Goal: Complete application form

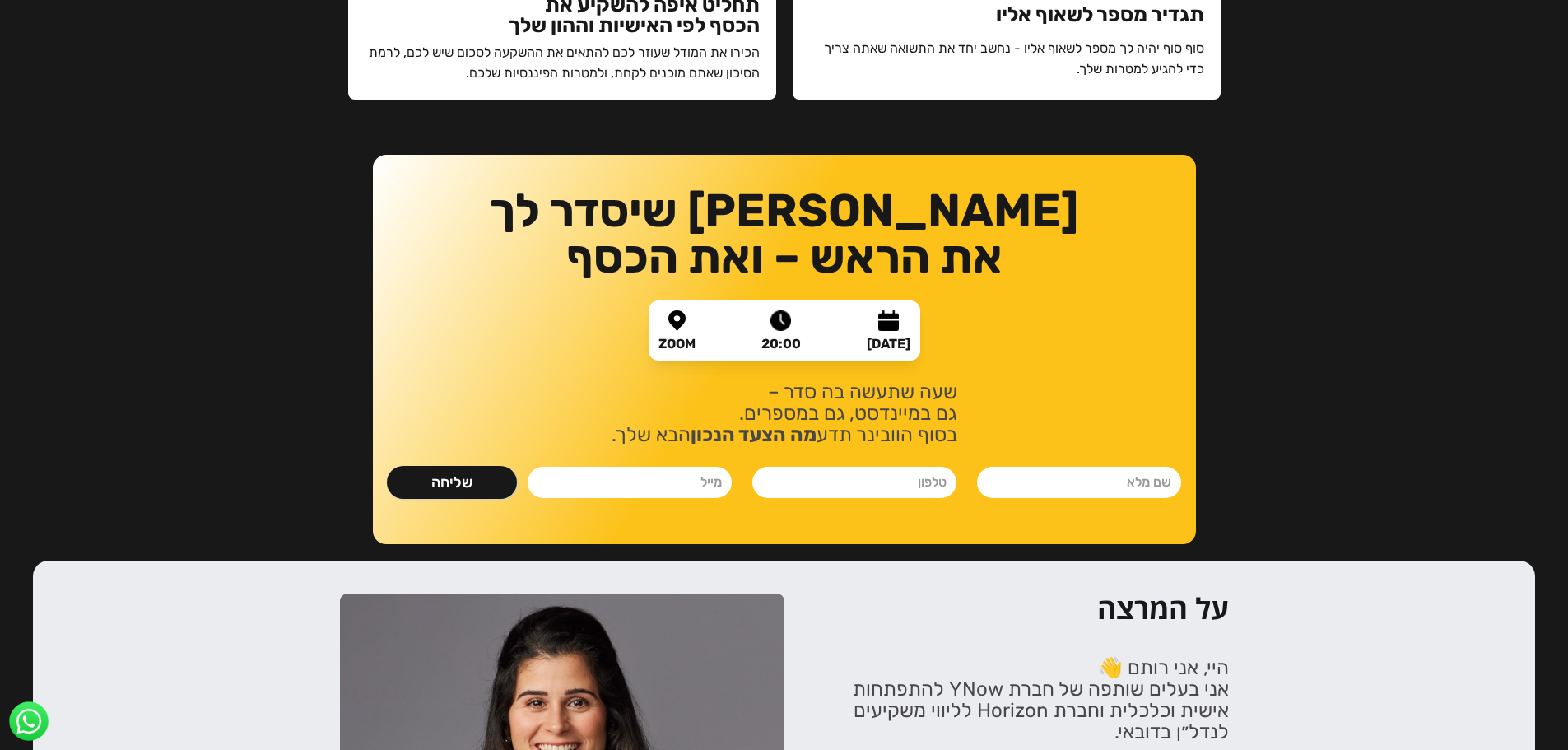
scroll to position [1646, 0]
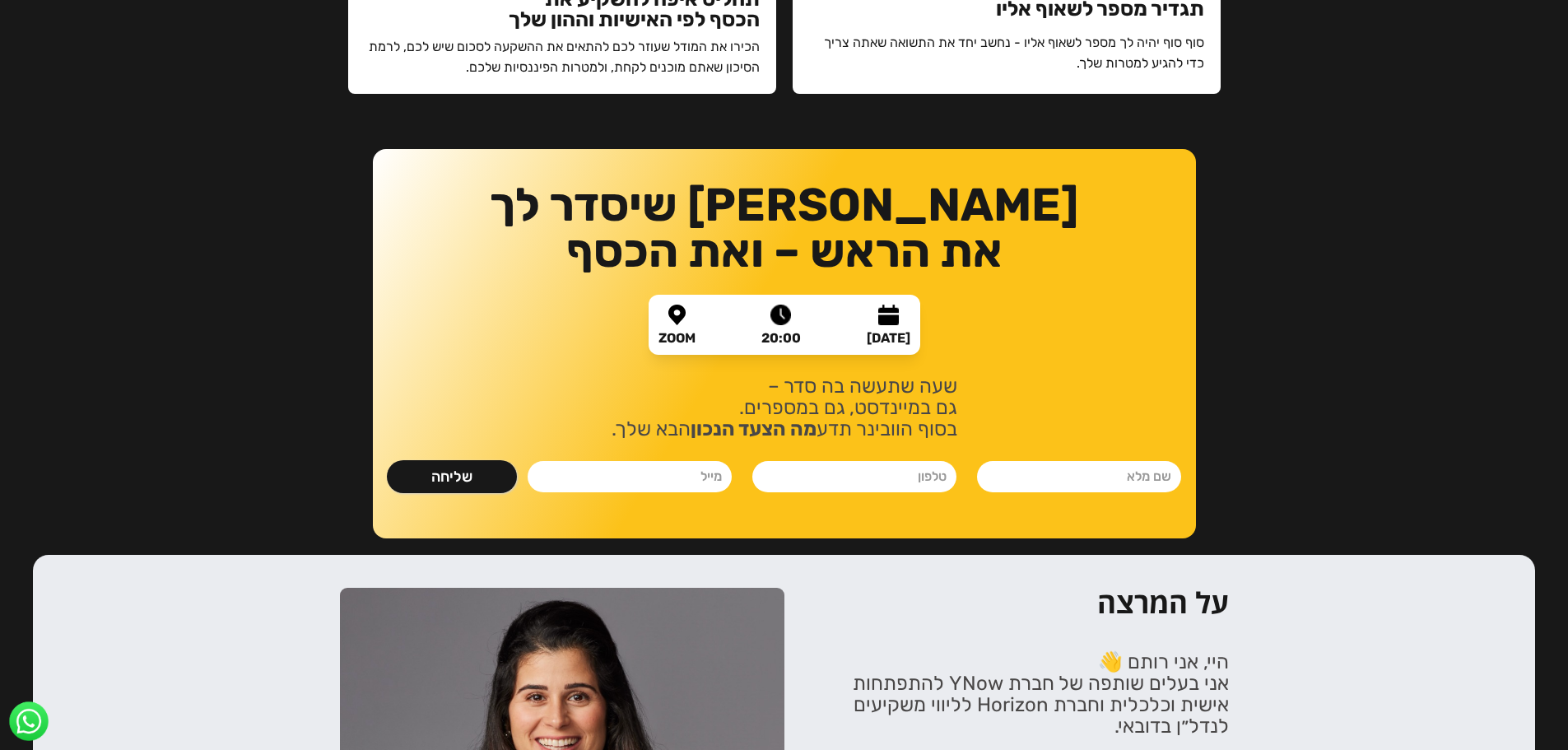
click at [1065, 484] on input "נלחמים ומשקיעים- ספר" at bounding box center [1079, 477] width 204 height 32
type input "[PERSON_NAME]"
type input "0523321424"
type input "[EMAIL_ADDRESS][DOMAIN_NAME]"
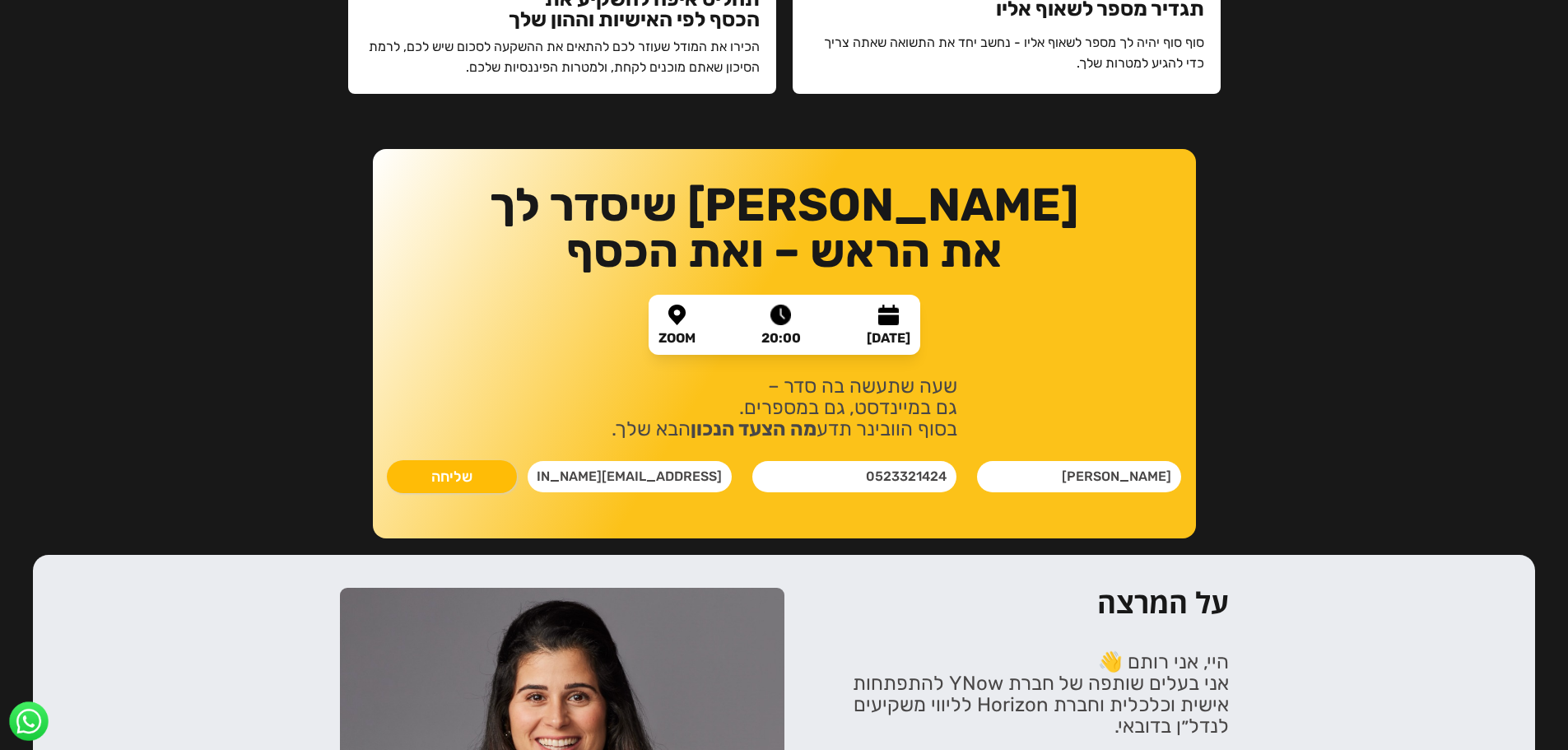
click at [479, 465] on input "שליחה" at bounding box center [452, 477] width 130 height 33
type input "רק שניה.."
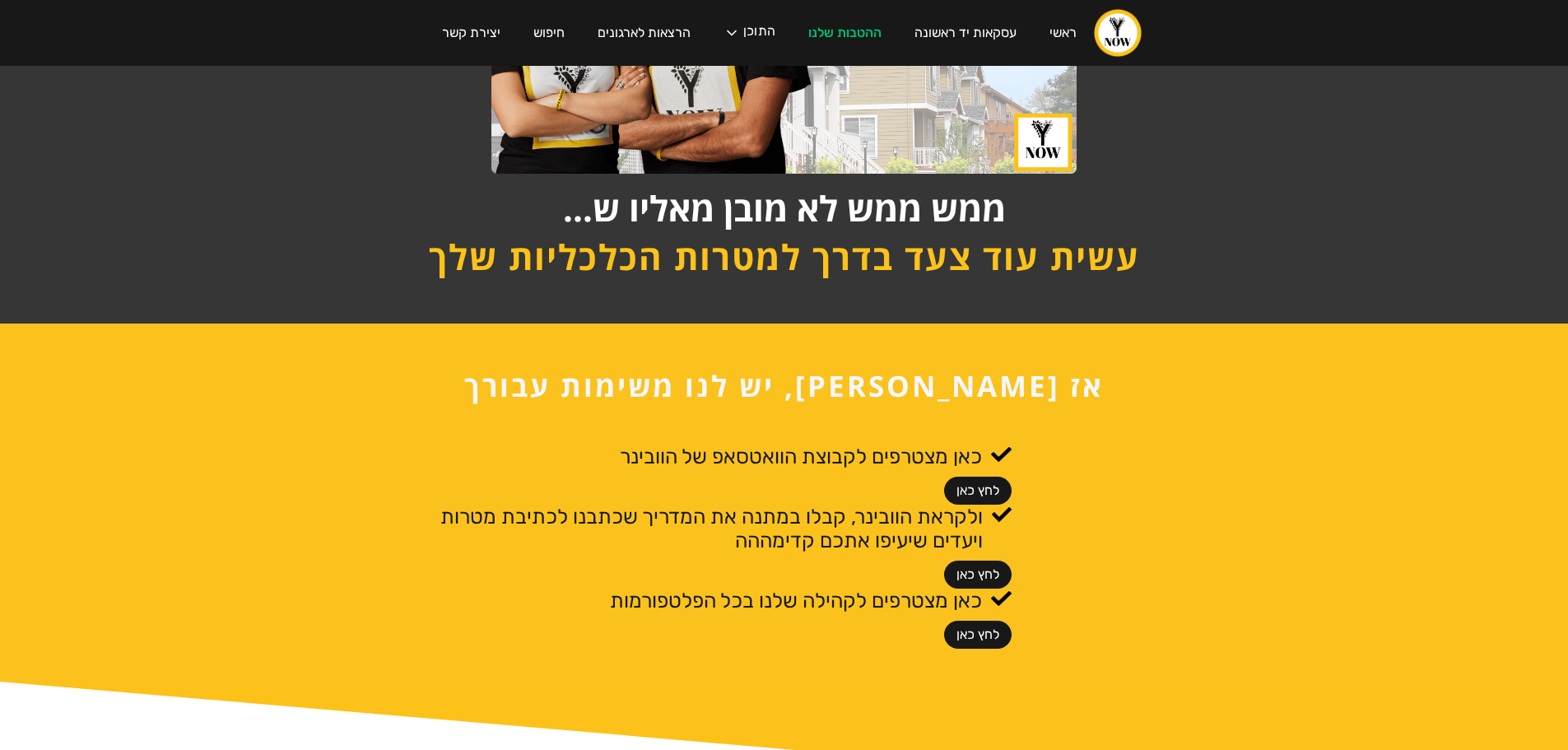
scroll to position [576, 0]
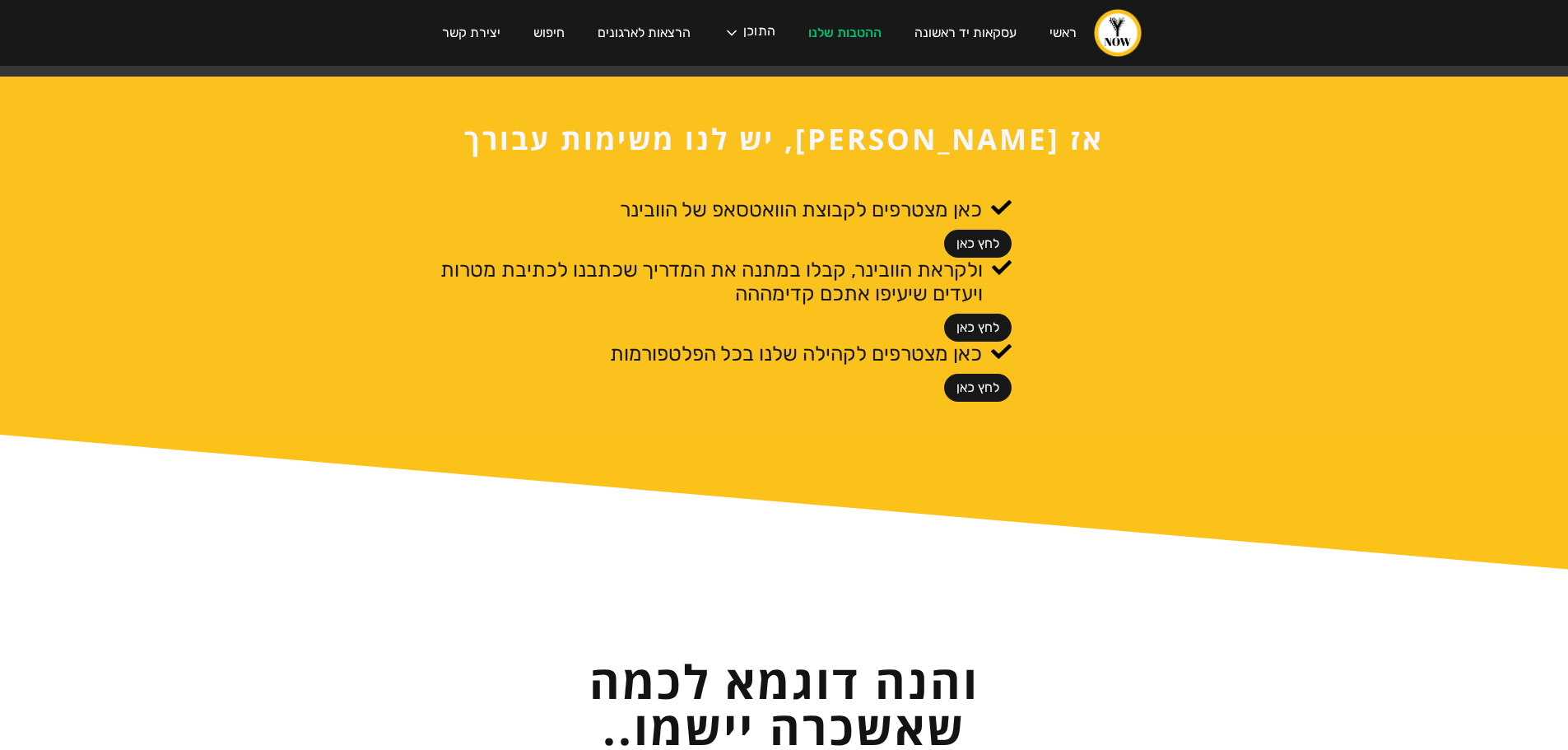
click at [981, 241] on link "לחץ כאן" at bounding box center [977, 243] width 67 height 28
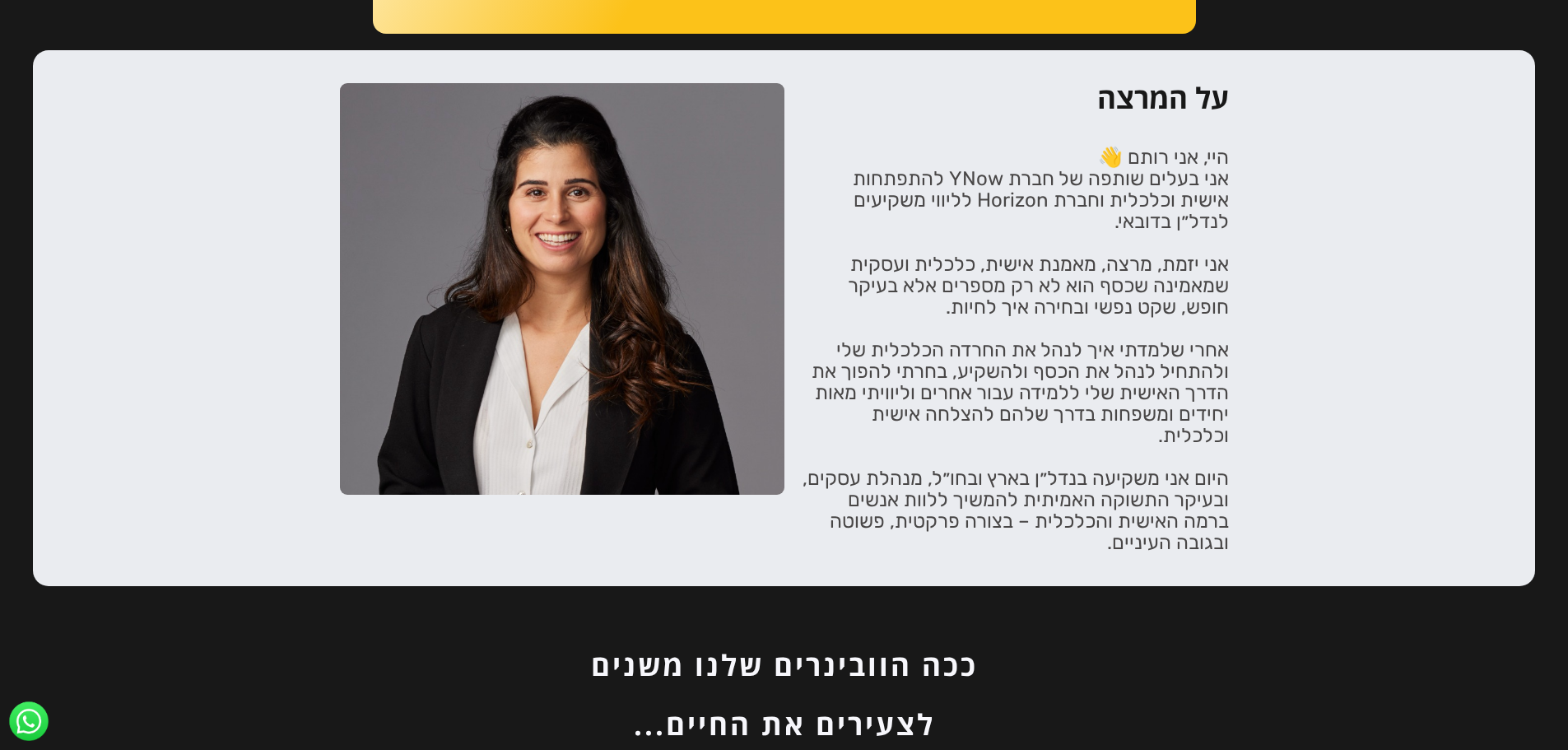
scroll to position [1975, 0]
